Goal: Entertainment & Leisure: Consume media (video, audio)

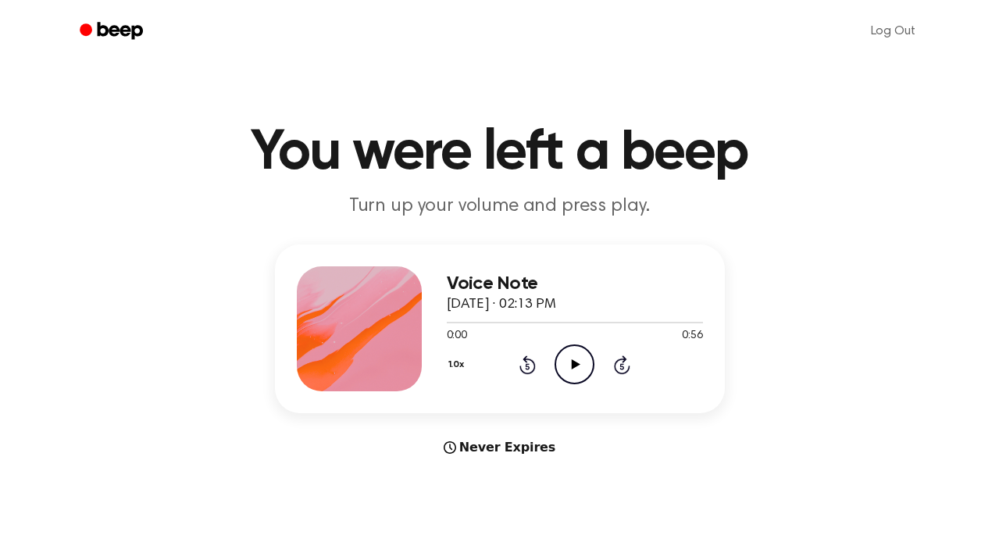
click at [582, 372] on icon "Play Audio" at bounding box center [574, 364] width 40 height 40
click at [522, 322] on div at bounding box center [551, 323] width 208 height 2
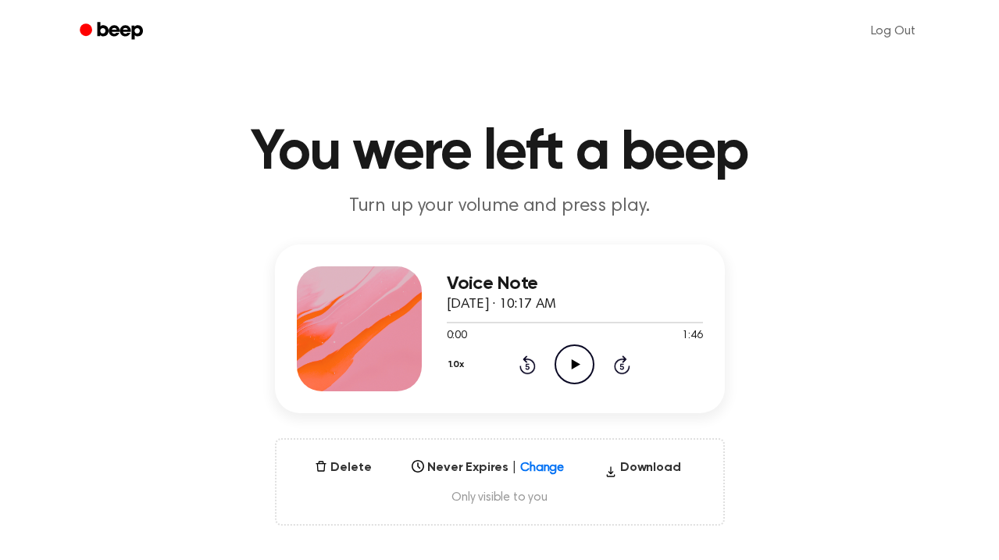
click at [568, 361] on icon "Play Audio" at bounding box center [574, 364] width 40 height 40
